Goal: Task Accomplishment & Management: Use online tool/utility

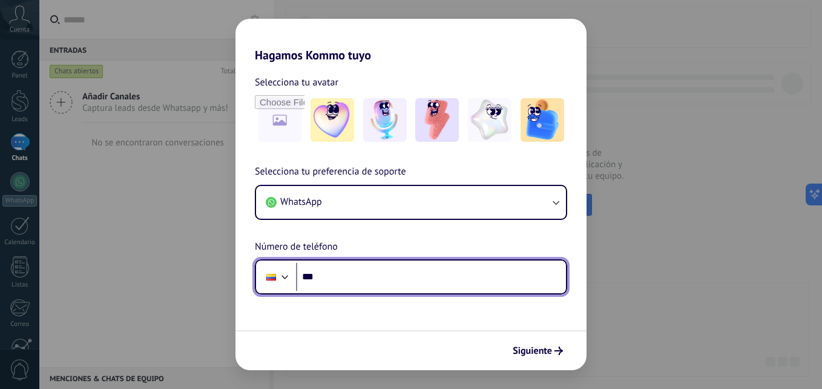
click at [386, 268] on input "***" at bounding box center [431, 277] width 270 height 28
type input "**********"
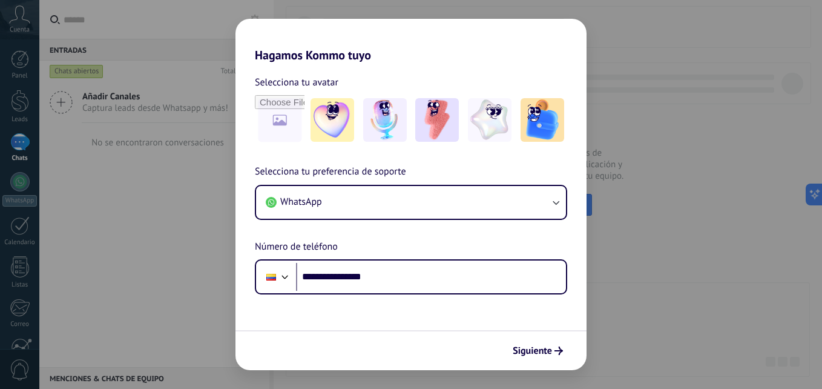
click at [546, 368] on div "Siguiente" at bounding box center [411, 350] width 351 height 40
click at [540, 358] on button "Siguiente" at bounding box center [537, 350] width 61 height 21
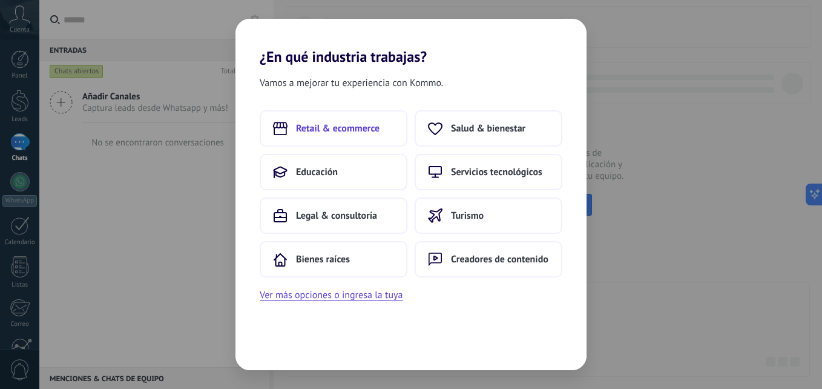
click at [357, 111] on button "Retail & ecommerce" at bounding box center [334, 128] width 148 height 36
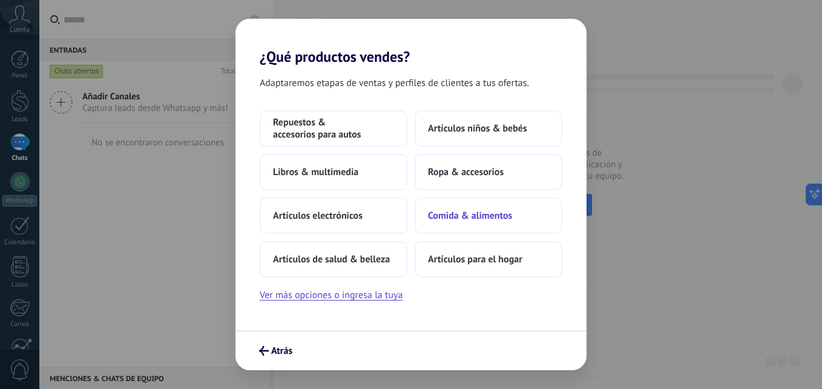
click at [498, 216] on span "Comida & alimentos" at bounding box center [470, 216] width 84 height 12
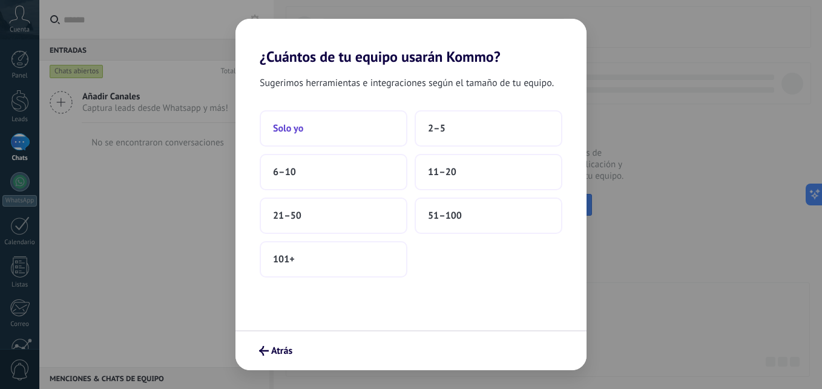
click at [339, 134] on button "Solo yo" at bounding box center [334, 128] width 148 height 36
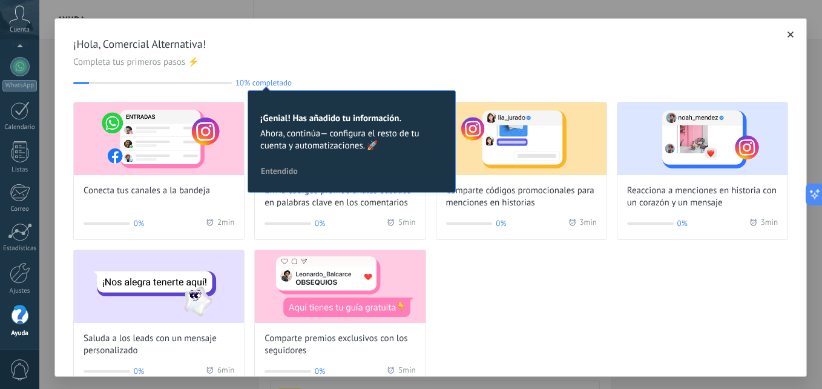
click at [269, 85] on span "10% completado" at bounding box center [264, 82] width 56 height 9
click at [570, 319] on div "Conecta tus canales a la bandeja 0% 2 min Envía códigos promocionales basados e…" at bounding box center [430, 245] width 715 height 286
click at [279, 171] on span "Entendido" at bounding box center [279, 171] width 37 height 8
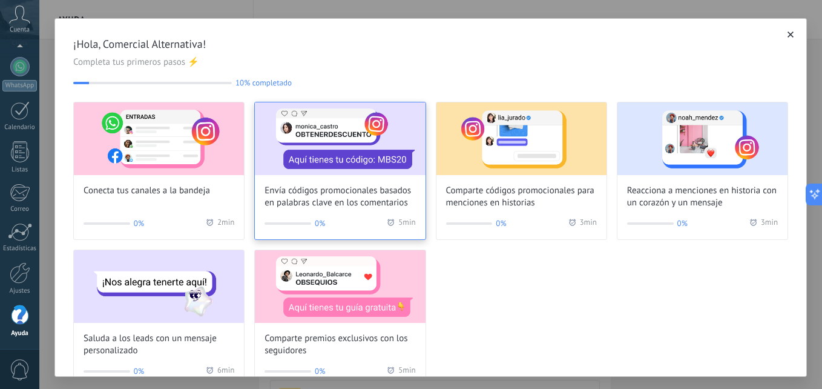
click at [360, 193] on span "Envía códigos promocionales basados en palabras clave en los comentarios" at bounding box center [340, 197] width 151 height 24
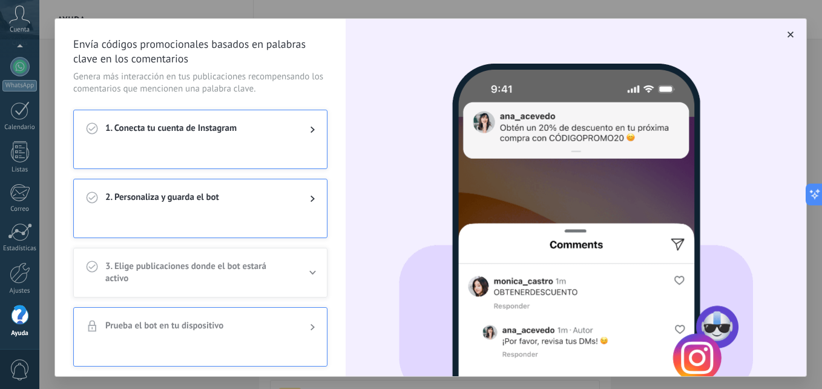
click at [211, 213] on div "2. Personaliza y guarda el bot" at bounding box center [200, 198] width 253 height 39
click at [203, 134] on span "1. Conecta tu cuenta de Instagram" at bounding box center [197, 129] width 185 height 15
